Goal: Share content: Share content

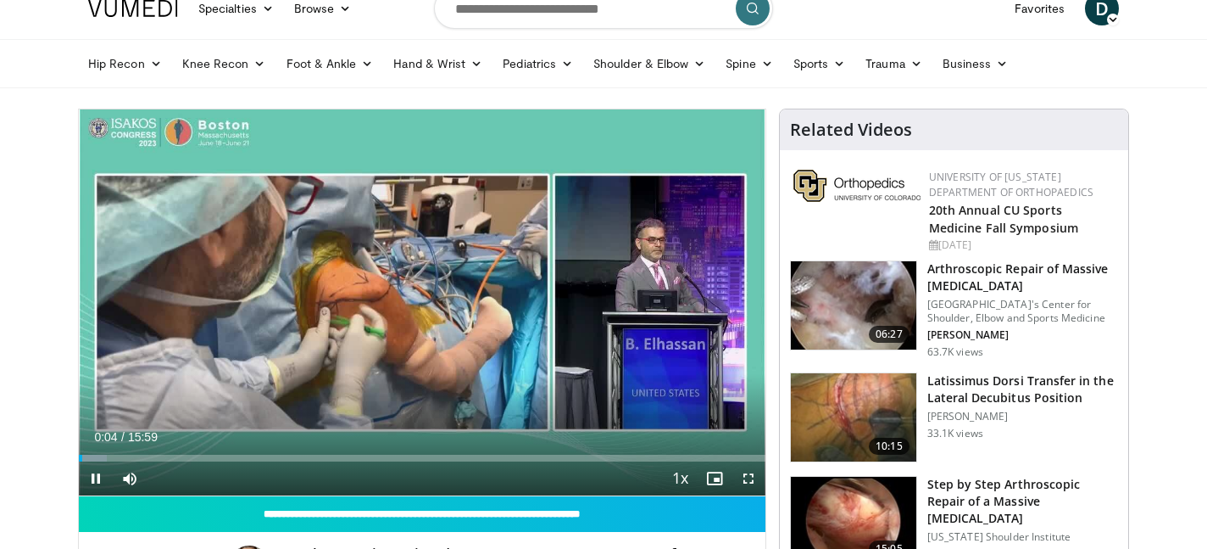
scroll to position [64, 0]
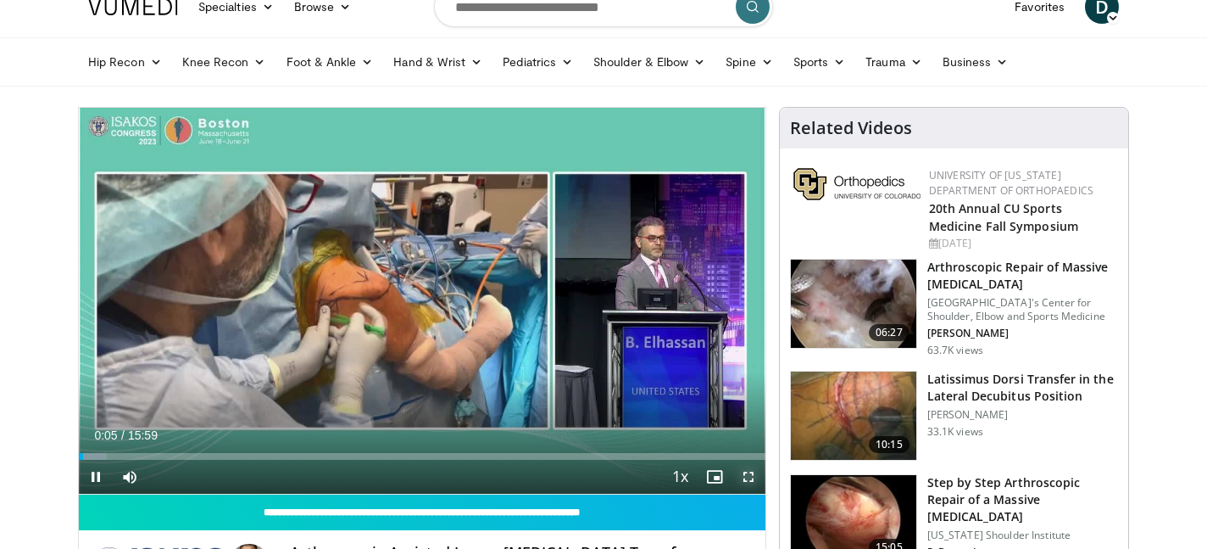
click at [747, 481] on span "Video Player" at bounding box center [749, 477] width 34 height 34
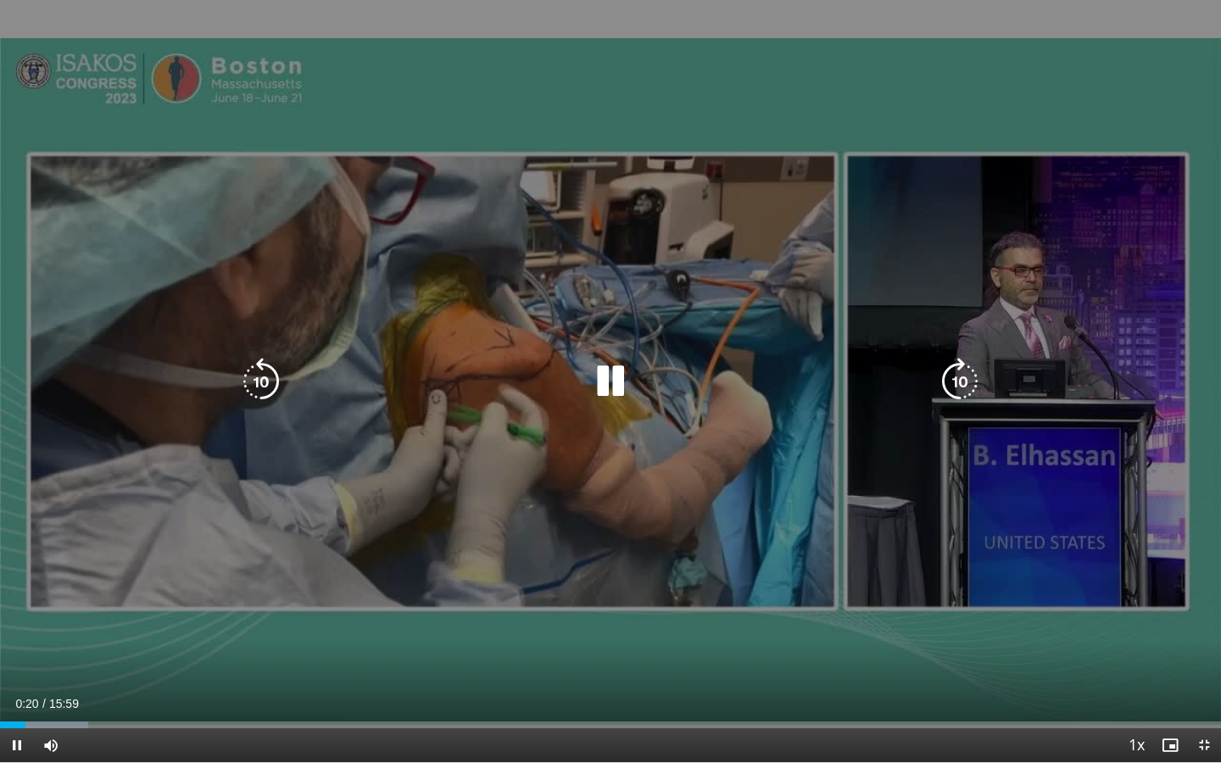
click at [624, 384] on icon "Video Player" at bounding box center [610, 381] width 47 height 47
click at [610, 394] on icon "Video Player" at bounding box center [610, 381] width 47 height 47
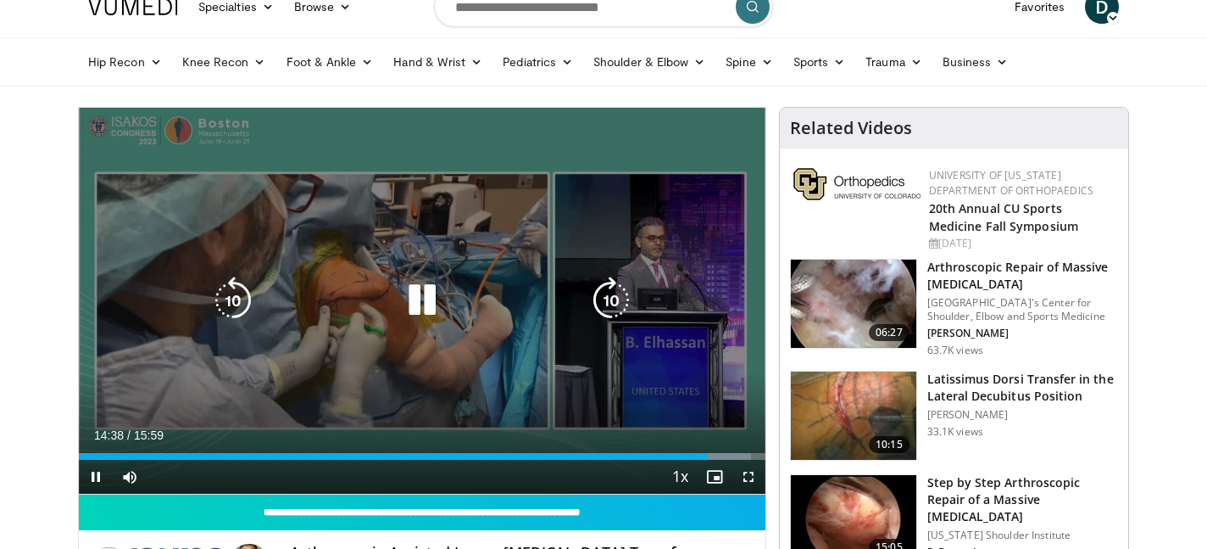
click at [407, 305] on icon "Video Player" at bounding box center [422, 299] width 47 height 47
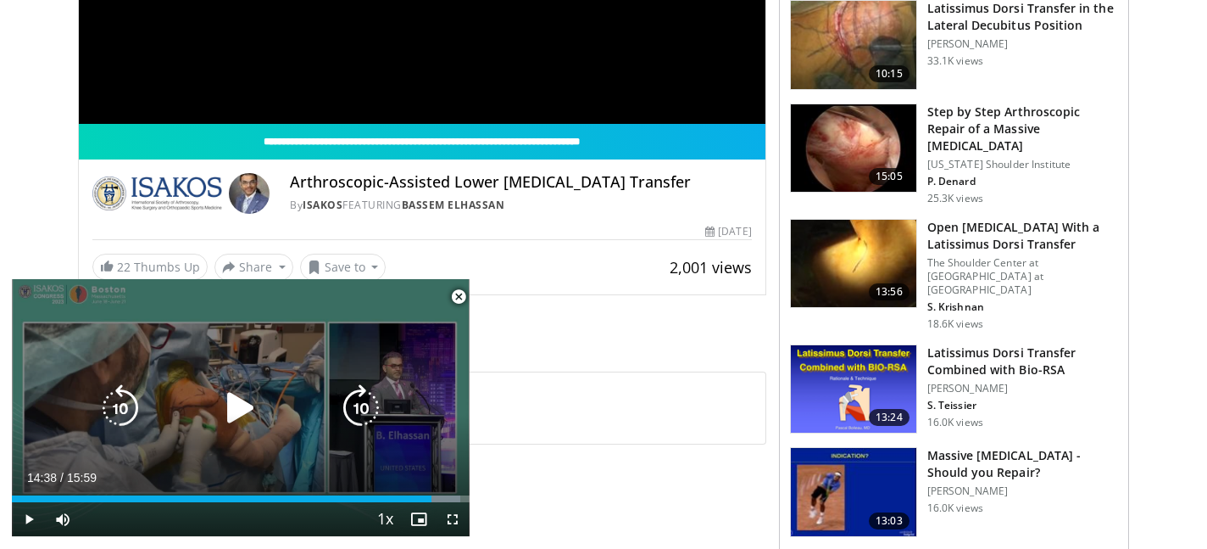
scroll to position [437, 0]
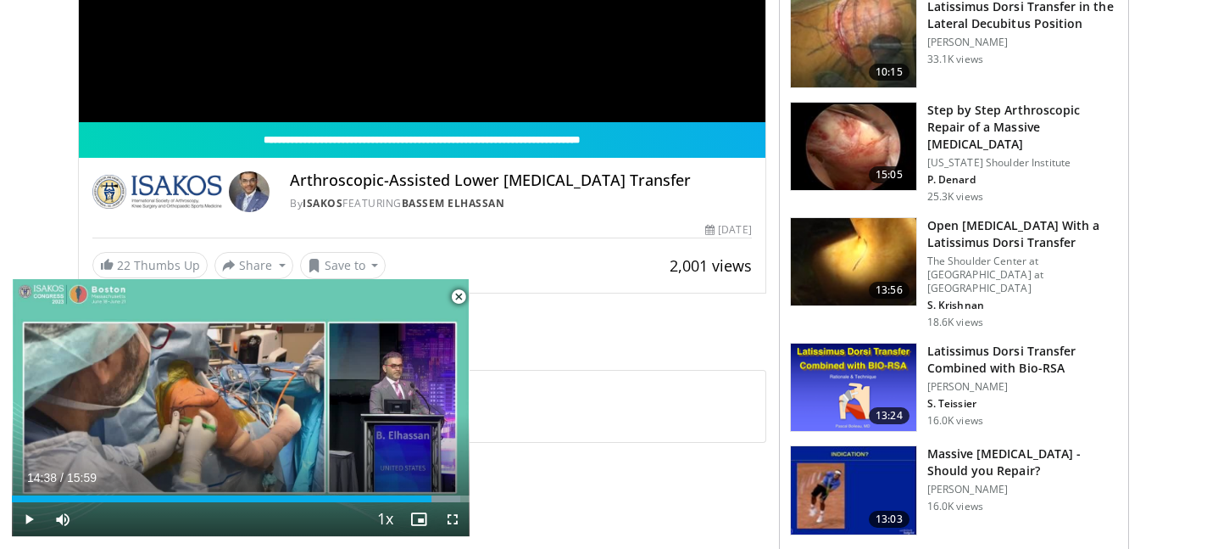
click at [460, 297] on span "Video Player" at bounding box center [459, 297] width 34 height 34
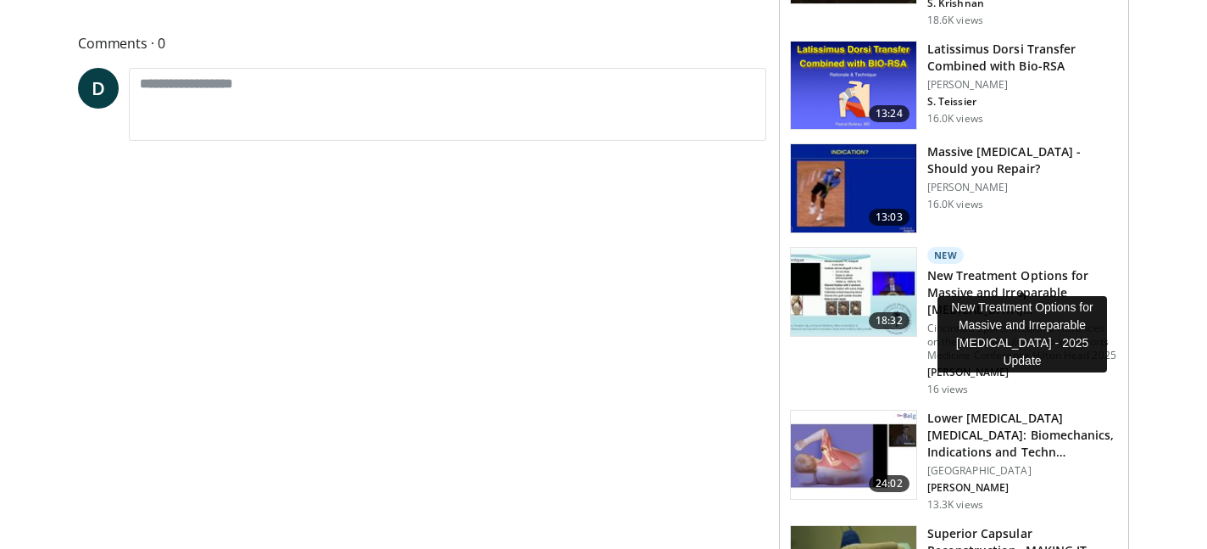
scroll to position [763, 0]
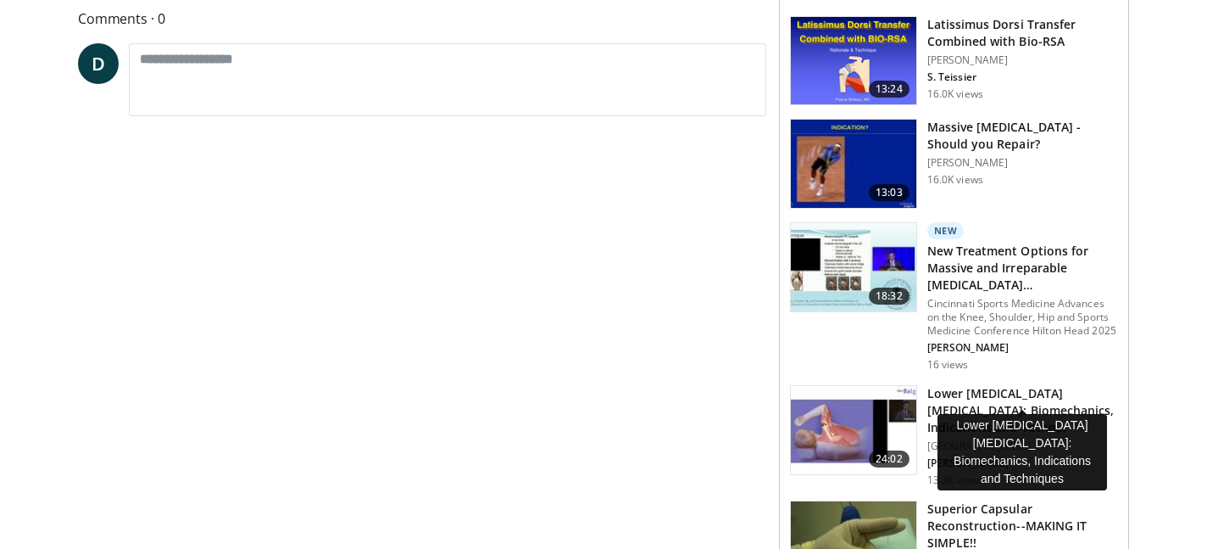
click at [993, 385] on h3 "Lower Trapezius Tendon Transfer: Biomechanics, Indications and Techn…" at bounding box center [1023, 410] width 191 height 51
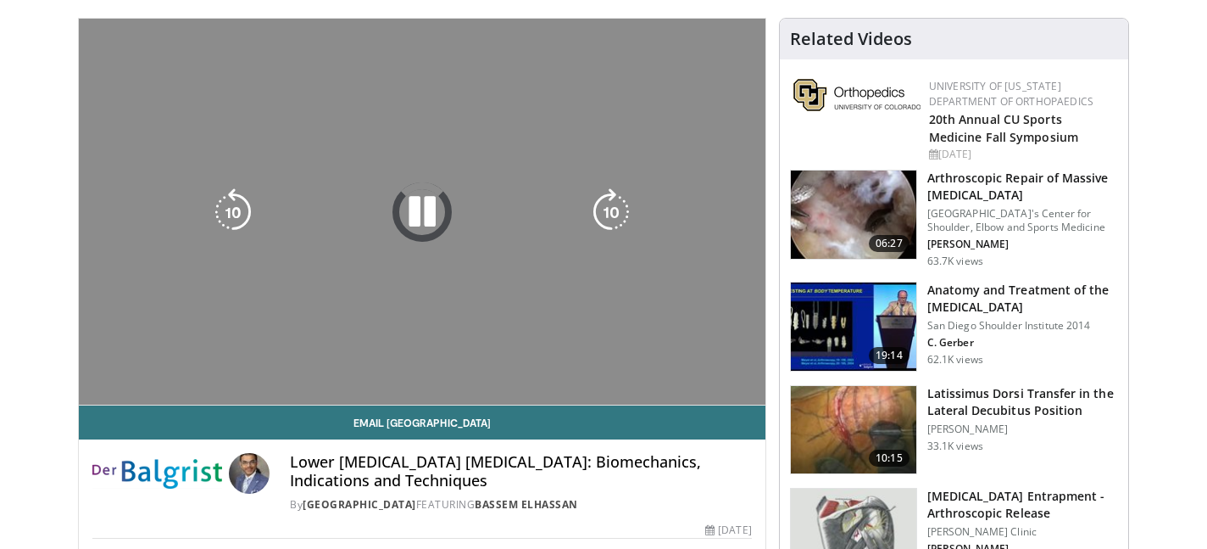
scroll to position [167, 0]
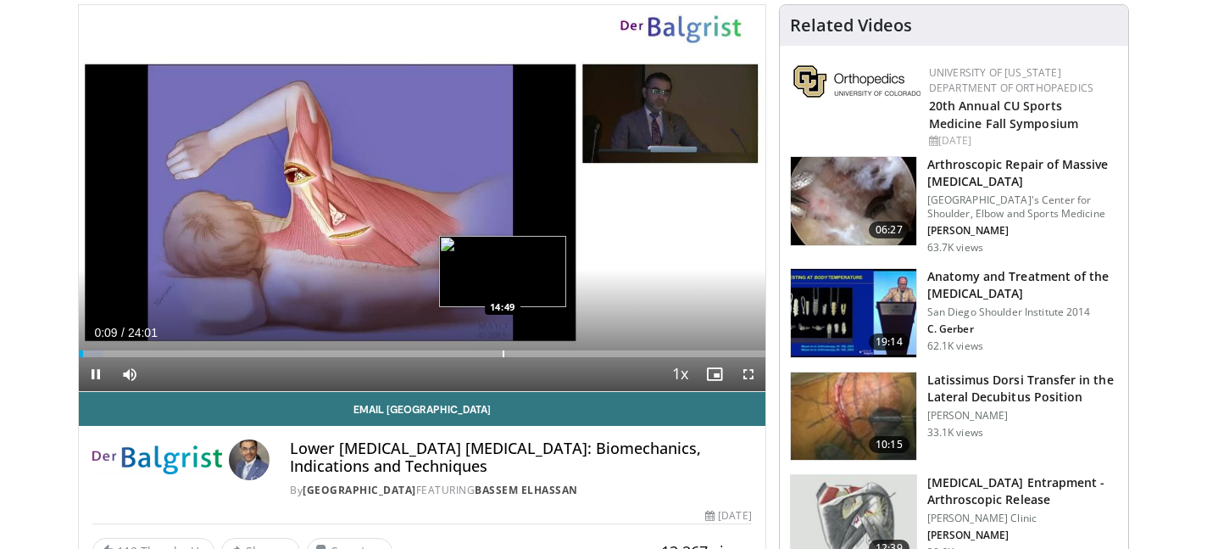
click at [503, 351] on div "Progress Bar" at bounding box center [504, 353] width 2 height 7
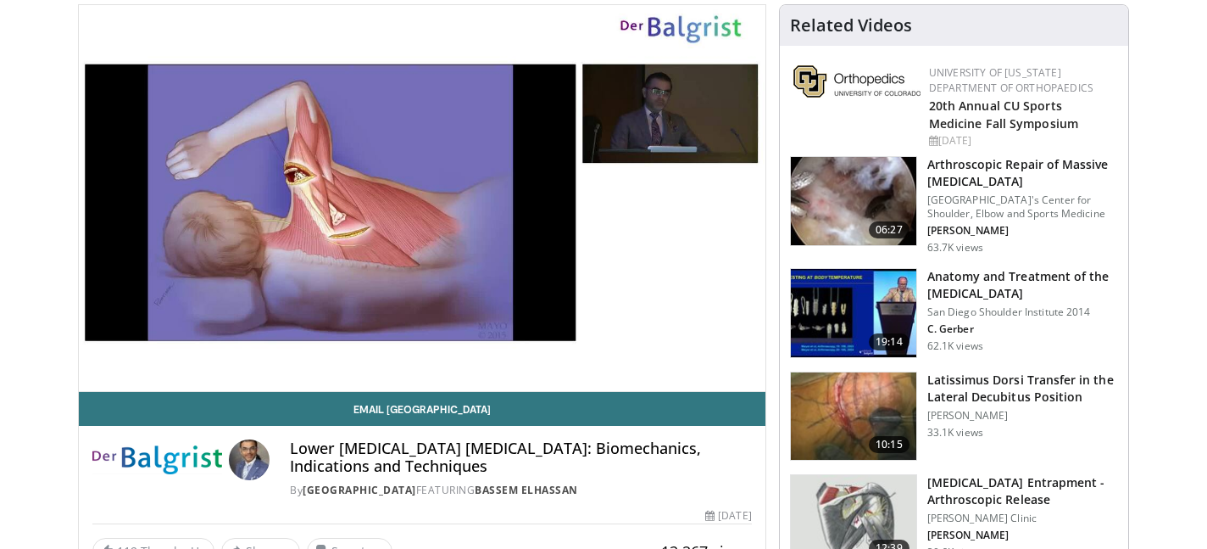
click at [577, 354] on div "10 seconds Tap to unmute" at bounding box center [422, 198] width 687 height 386
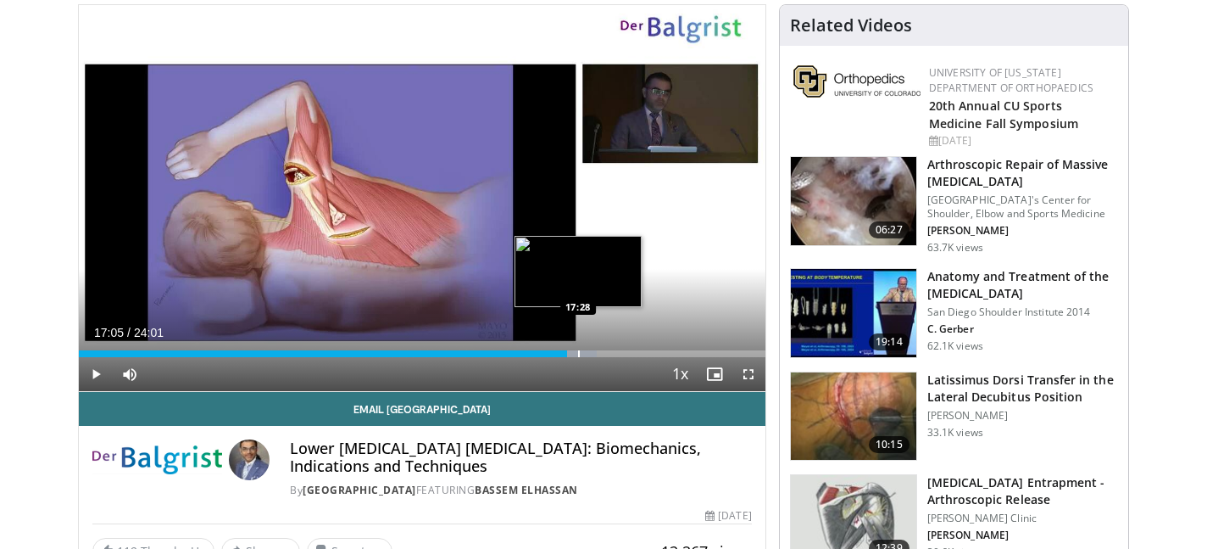
click at [577, 354] on div "Progress Bar" at bounding box center [574, 353] width 47 height 7
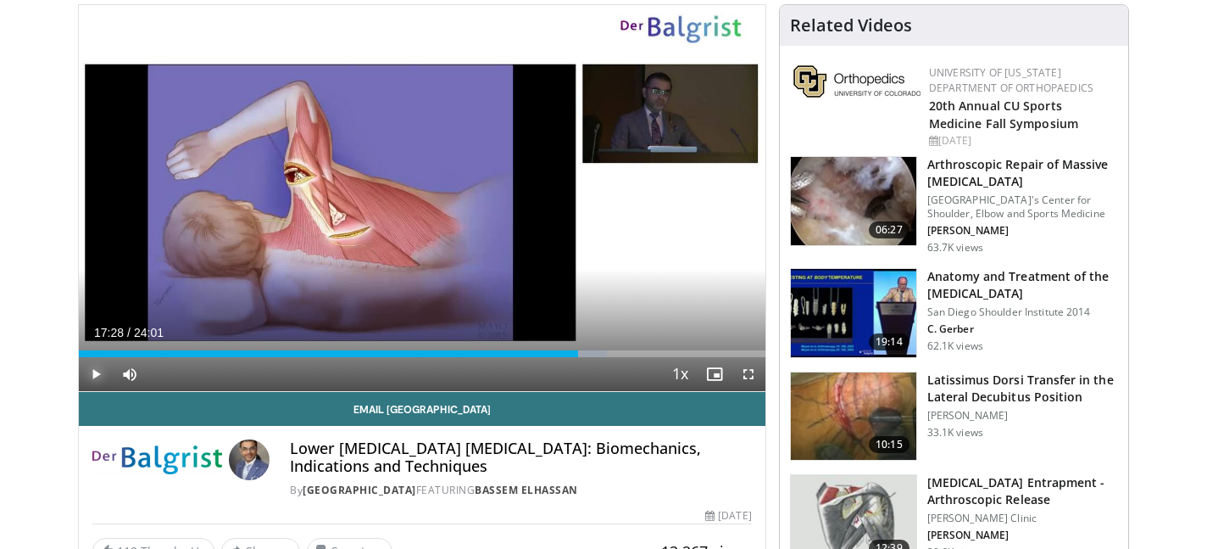
click at [98, 369] on span "Video Player" at bounding box center [96, 374] width 34 height 34
click at [757, 375] on span "Video Player" at bounding box center [749, 374] width 34 height 34
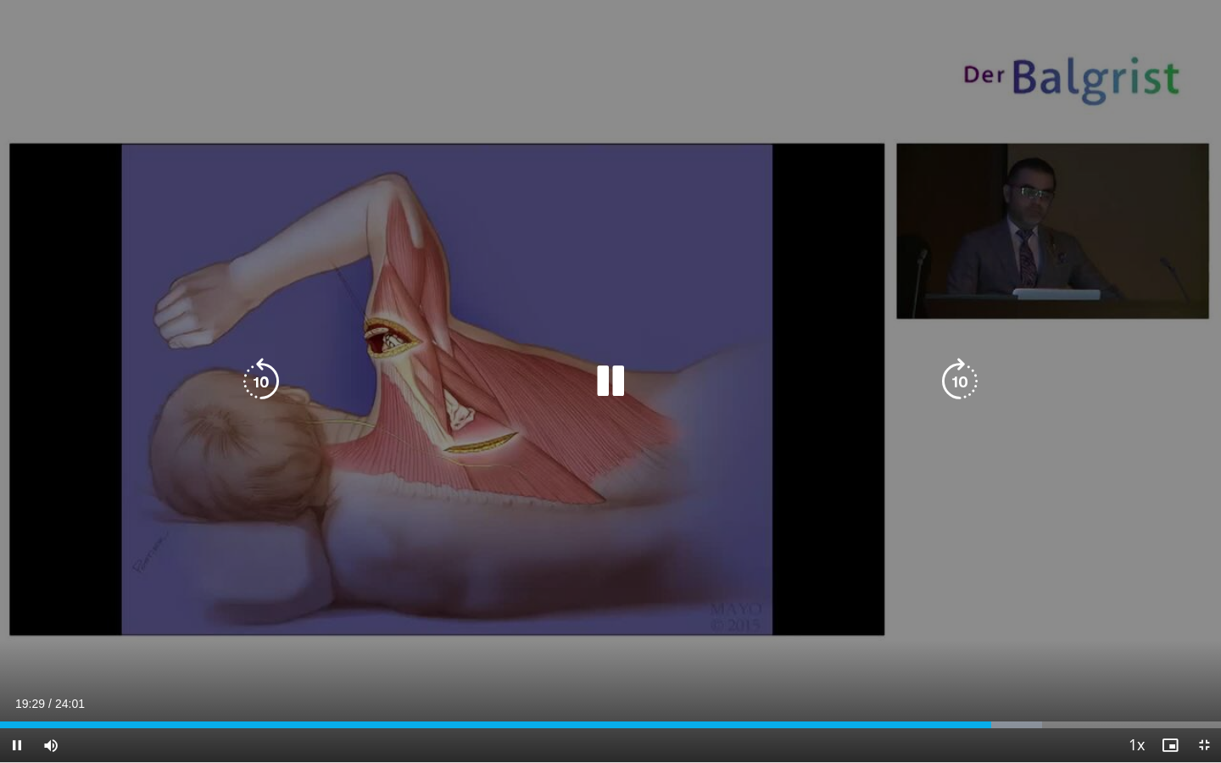
click at [601, 386] on icon "Video Player" at bounding box center [610, 381] width 47 height 47
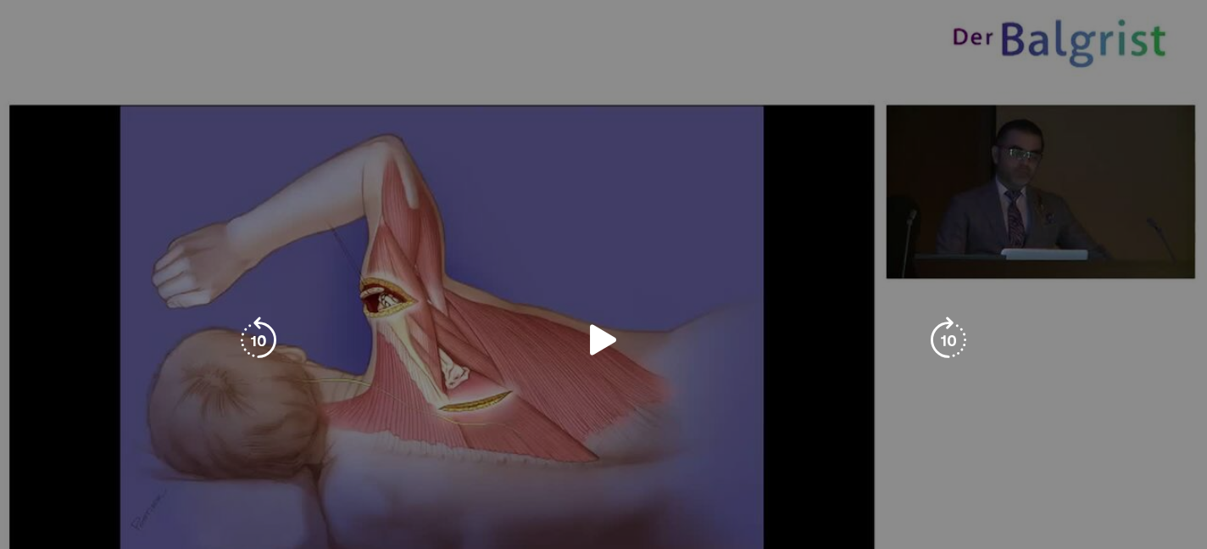
scroll to position [218, 0]
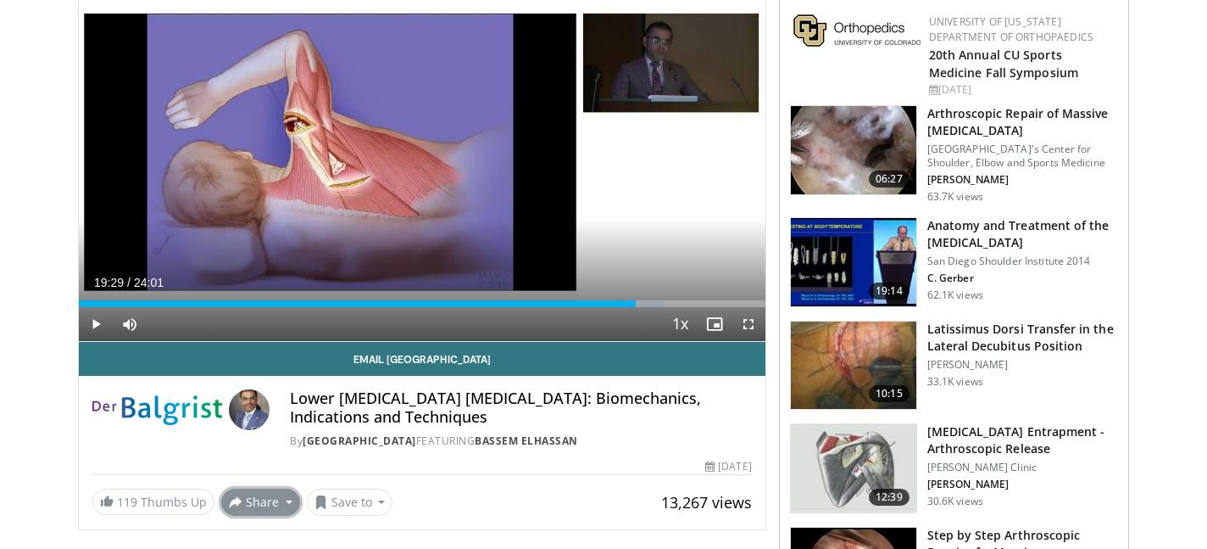
click at [277, 503] on button "Share" at bounding box center [260, 501] width 79 height 27
click at [264, 414] on span "E-mail" at bounding box center [259, 418] width 48 height 19
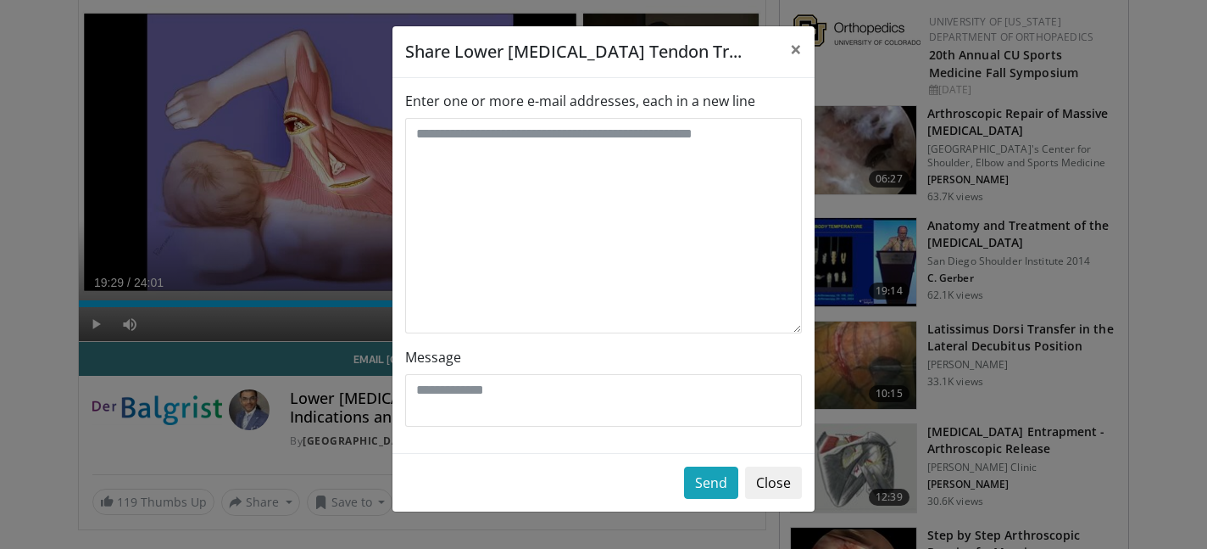
click at [570, 98] on label "Enter one or more e-mail addresses, each in a new line" at bounding box center [580, 101] width 350 height 20
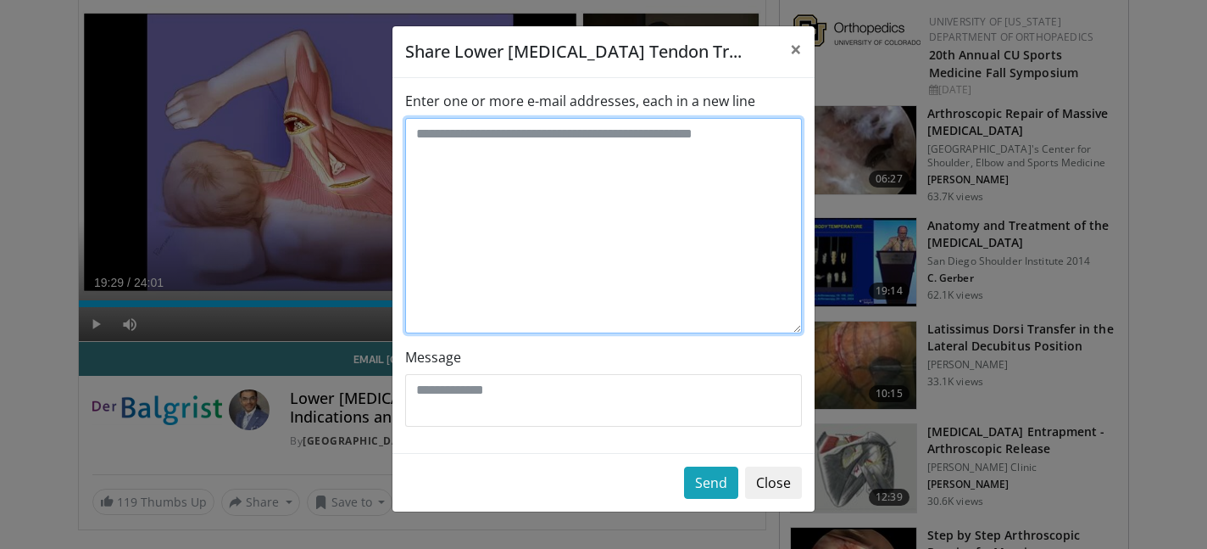
click at [570, 118] on textarea "Enter one or more e-mail addresses, each in a new line" at bounding box center [603, 225] width 397 height 215
type textarea "**********"
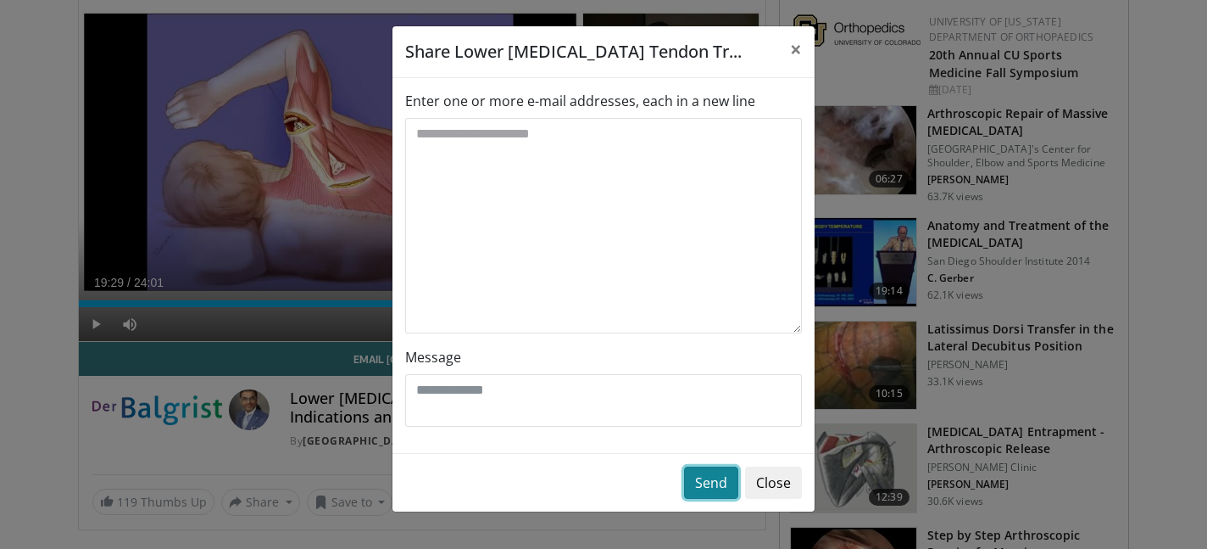
click at [703, 490] on button "Send" at bounding box center [711, 482] width 54 height 32
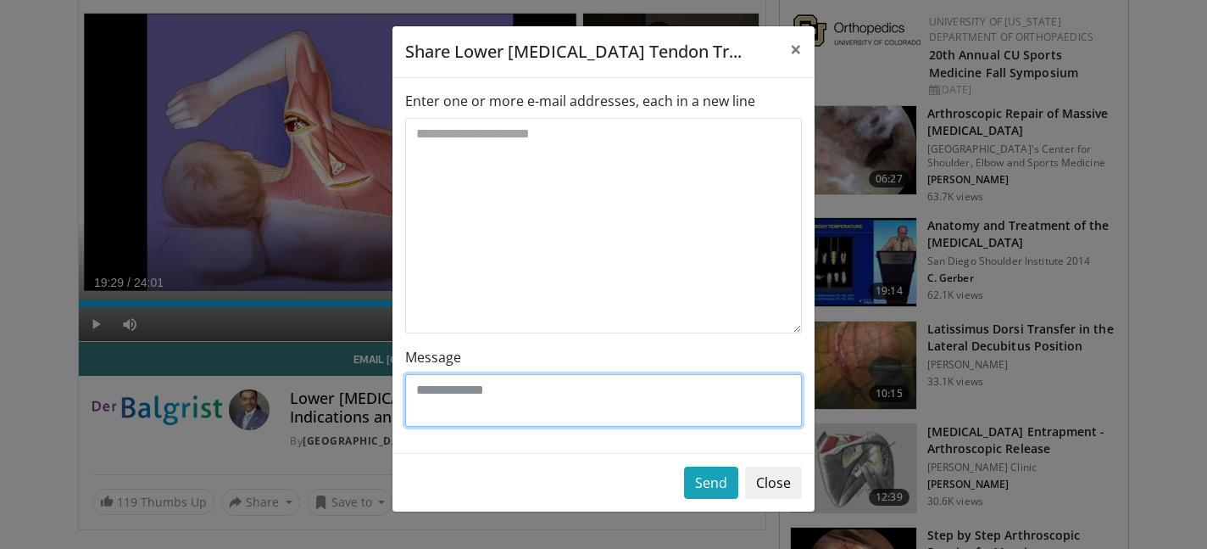
click at [683, 405] on textarea "Message" at bounding box center [603, 400] width 397 height 53
type textarea "***"
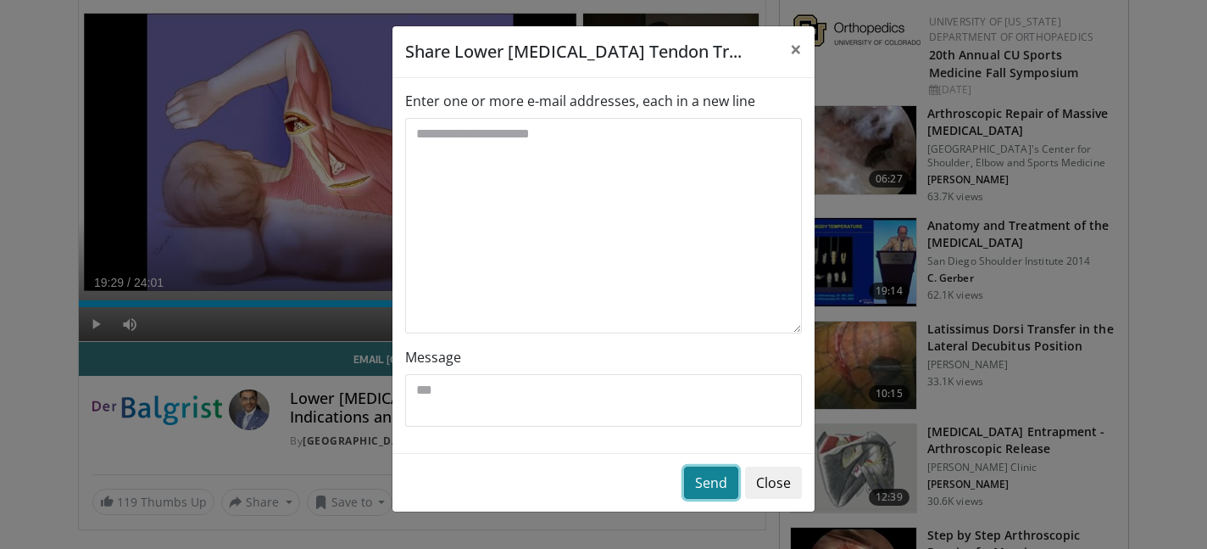
click at [713, 471] on button "Send" at bounding box center [711, 482] width 54 height 32
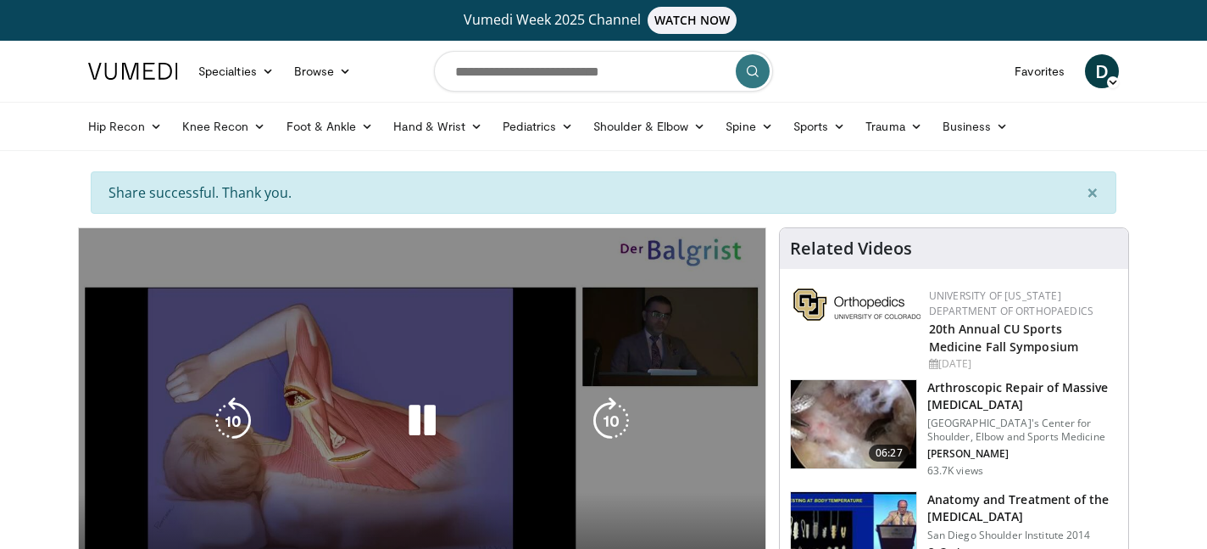
click at [431, 418] on icon "Video Player" at bounding box center [422, 420] width 47 height 47
